Goal: Navigation & Orientation: Find specific page/section

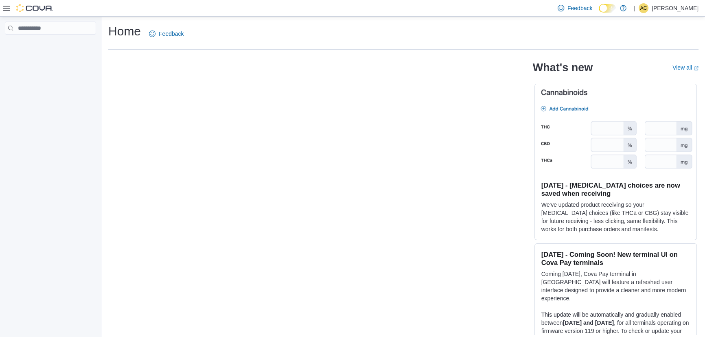
click at [680, 5] on p "Alec Crisafulli" at bounding box center [675, 8] width 47 height 10
click at [653, 63] on span "Sign Out" at bounding box center [646, 62] width 22 height 8
